Goal: Task Accomplishment & Management: Manage account settings

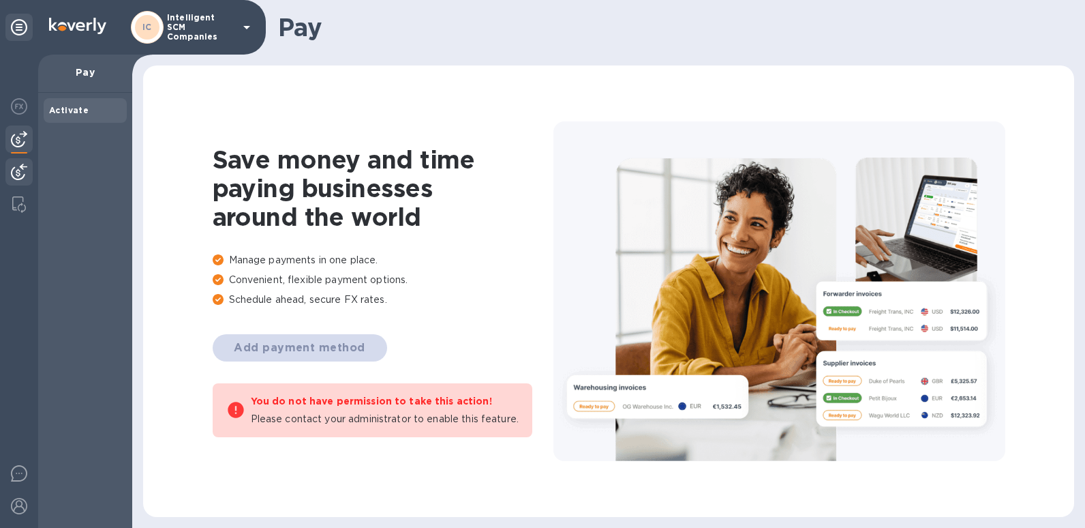
click at [22, 177] on img at bounding box center [19, 172] width 16 height 16
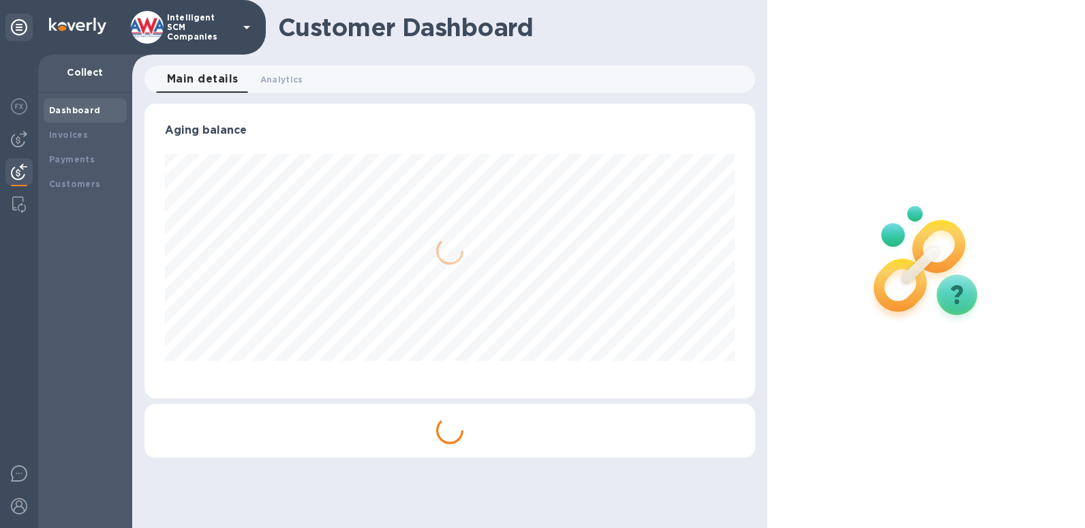
scroll to position [294, 611]
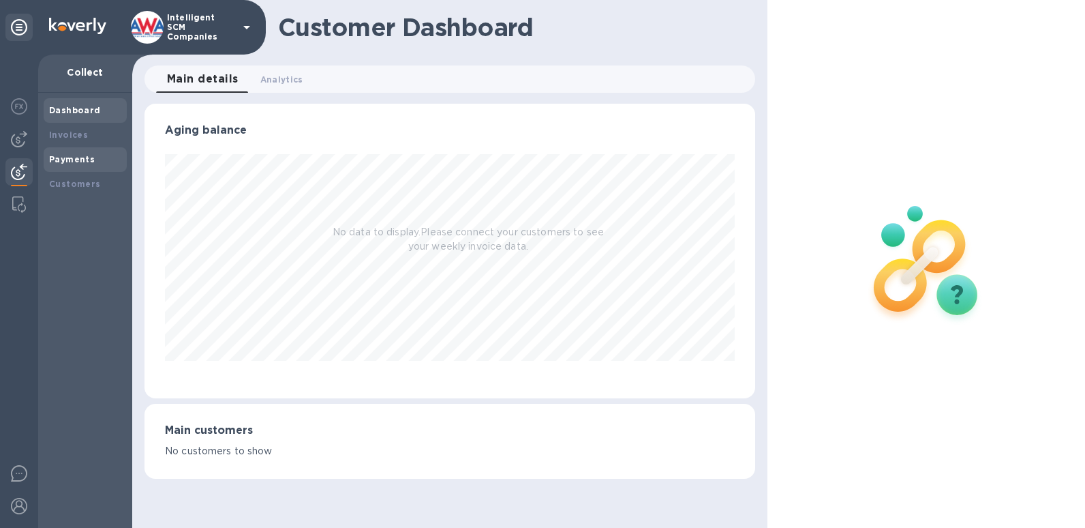
click at [82, 162] on b "Payments" at bounding box center [72, 159] width 46 height 10
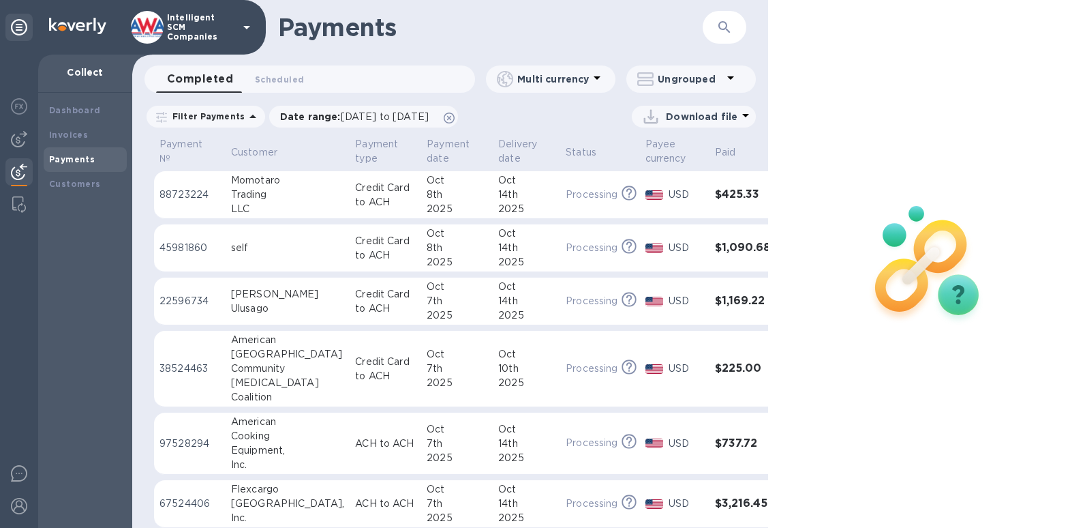
click at [715, 245] on h3 "$1,090.68" at bounding box center [743, 247] width 57 height 13
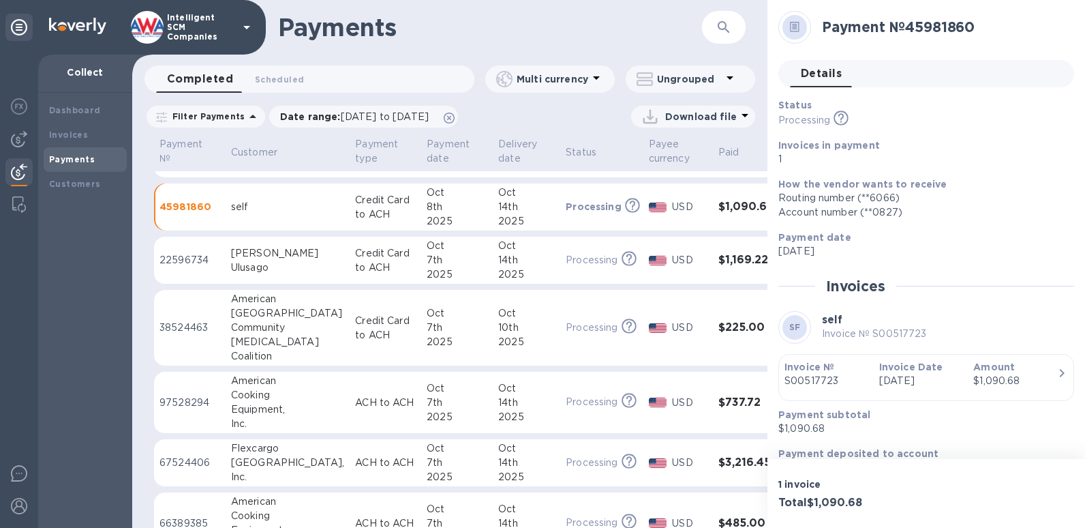
scroll to position [18, 0]
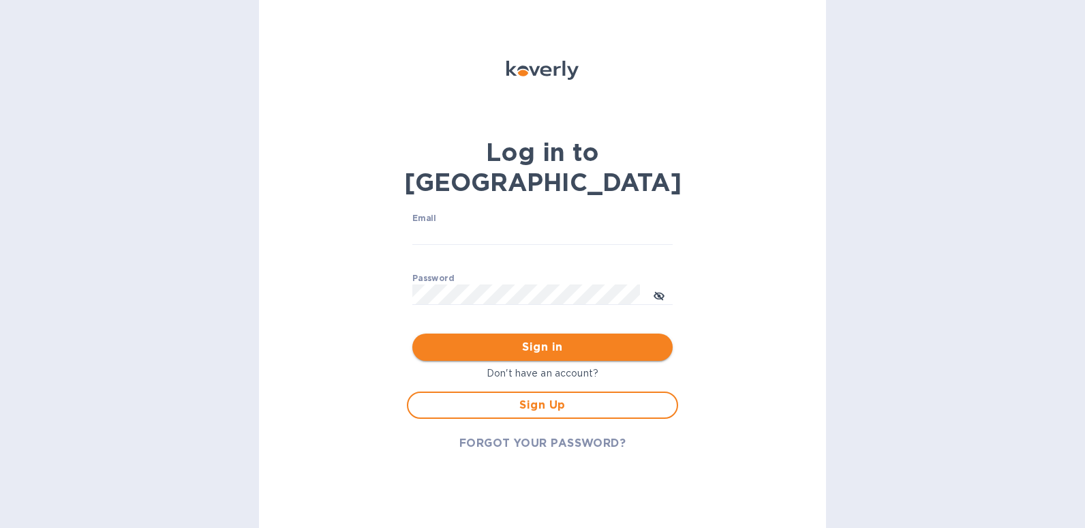
type input "alona.cana@awaship.com"
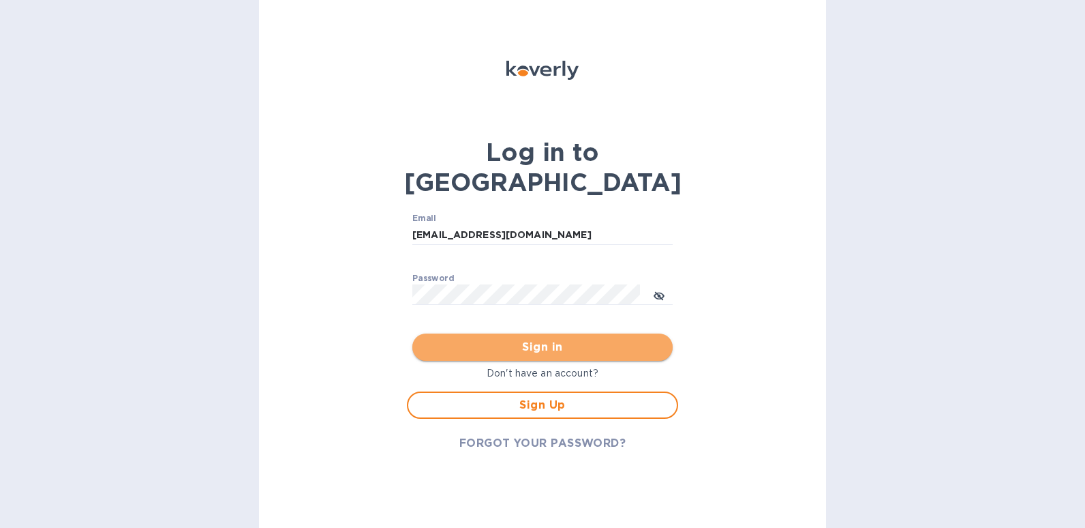
click at [545, 339] on span "Sign in" at bounding box center [542, 347] width 239 height 16
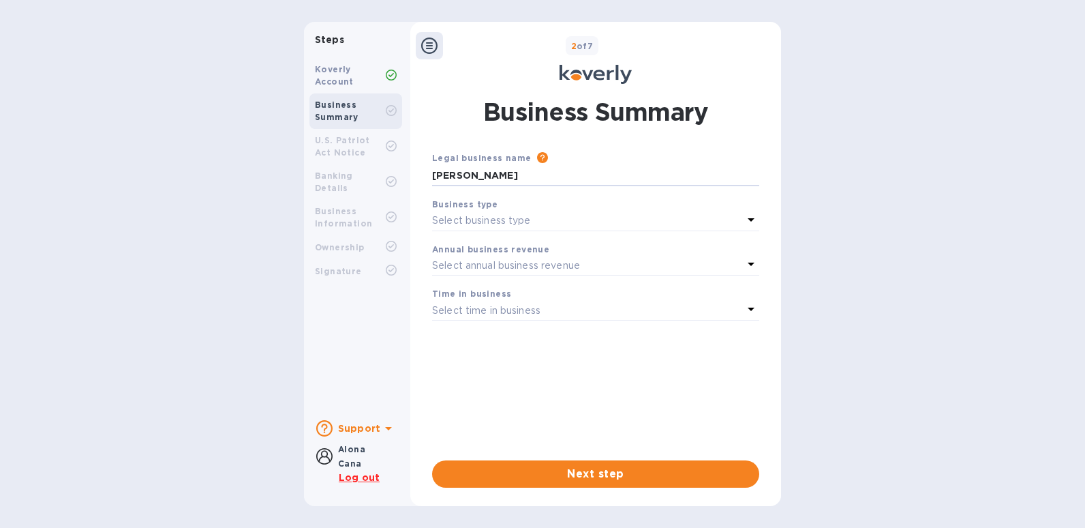
drag, startPoint x: 534, startPoint y: 177, endPoint x: 425, endPoint y: 176, distance: 108.4
click at [425, 176] on div "Business Summary Legal business name Please provide the legal name that appears…" at bounding box center [595, 291] width 341 height 393
